Goal: Task Accomplishment & Management: Complete application form

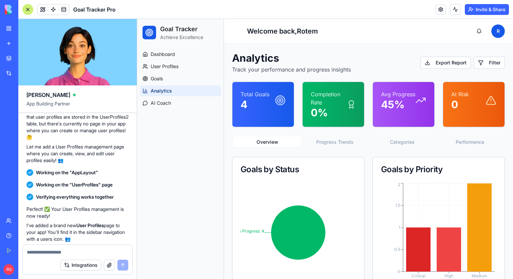
scroll to position [1401, 0]
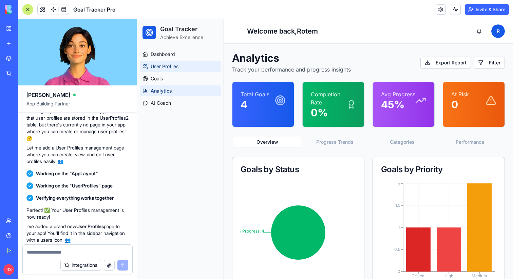
click at [177, 71] on link "User Profiles" at bounding box center [180, 66] width 81 height 11
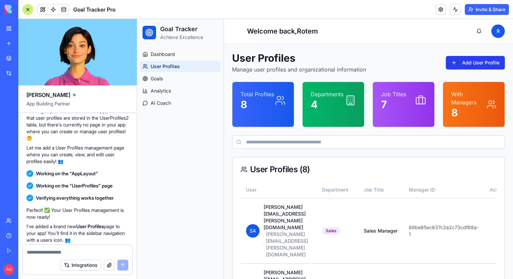
click at [457, 63] on button "Add User Profile" at bounding box center [474, 63] width 59 height 14
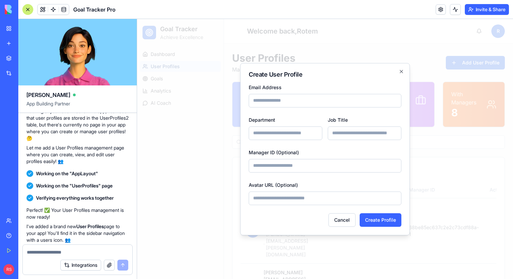
click at [274, 135] on input "Department" at bounding box center [285, 133] width 74 height 14
click at [278, 101] on input "Email Address" at bounding box center [324, 101] width 153 height 14
type input "**********"
click at [287, 131] on input "Department" at bounding box center [285, 133] width 74 height 14
type input "*********"
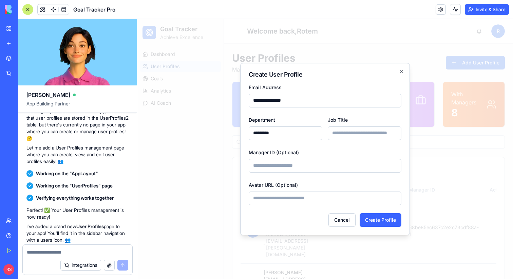
click at [356, 132] on input "Job Title" at bounding box center [364, 133] width 74 height 14
type input "*********"
click at [327, 165] on input "Manager ID (Optional)" at bounding box center [324, 166] width 153 height 14
click at [369, 218] on button "Create Profile" at bounding box center [380, 220] width 42 height 14
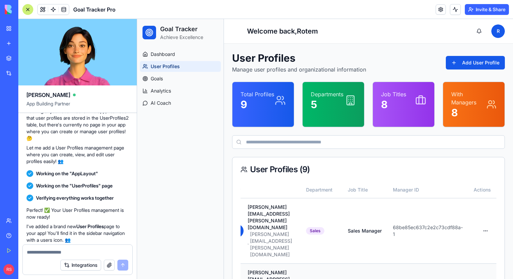
scroll to position [0, 41]
drag, startPoint x: 395, startPoint y: 206, endPoint x: 415, endPoint y: 218, distance: 23.4
click at [415, 218] on td "68be85ec637c2e2c73cdf88a-1" at bounding box center [427, 230] width 81 height 65
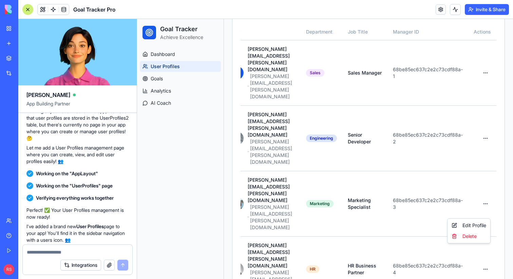
click at [480, 249] on html "Goal Tracker Achieve Excellence Dashboard User Profiles Goals Analytics AI Coac…" at bounding box center [325, 212] width 376 height 703
click at [431, 259] on html "Goal Tracker Achieve Excellence Dashboard User Profiles Goals Analytics AI Coac…" at bounding box center [325, 212] width 376 height 703
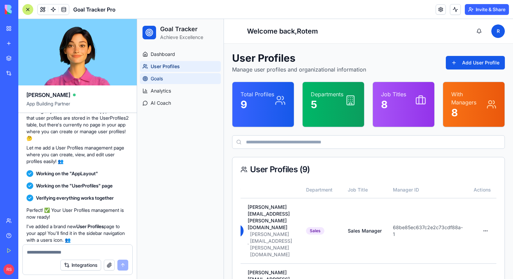
click at [172, 80] on link "Goals" at bounding box center [180, 78] width 81 height 11
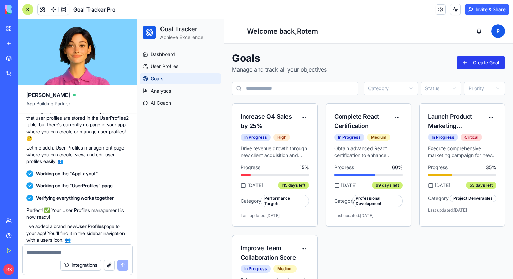
click at [467, 62] on button "Create Goal" at bounding box center [480, 63] width 48 height 14
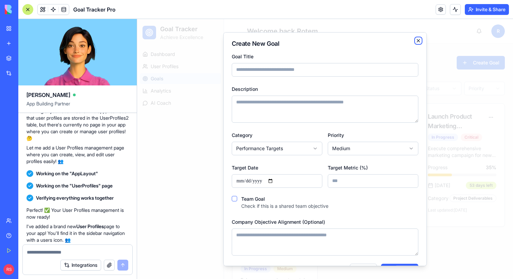
click at [416, 41] on icon "button" at bounding box center [417, 40] width 5 height 5
